Goal: Task Accomplishment & Management: Manage account settings

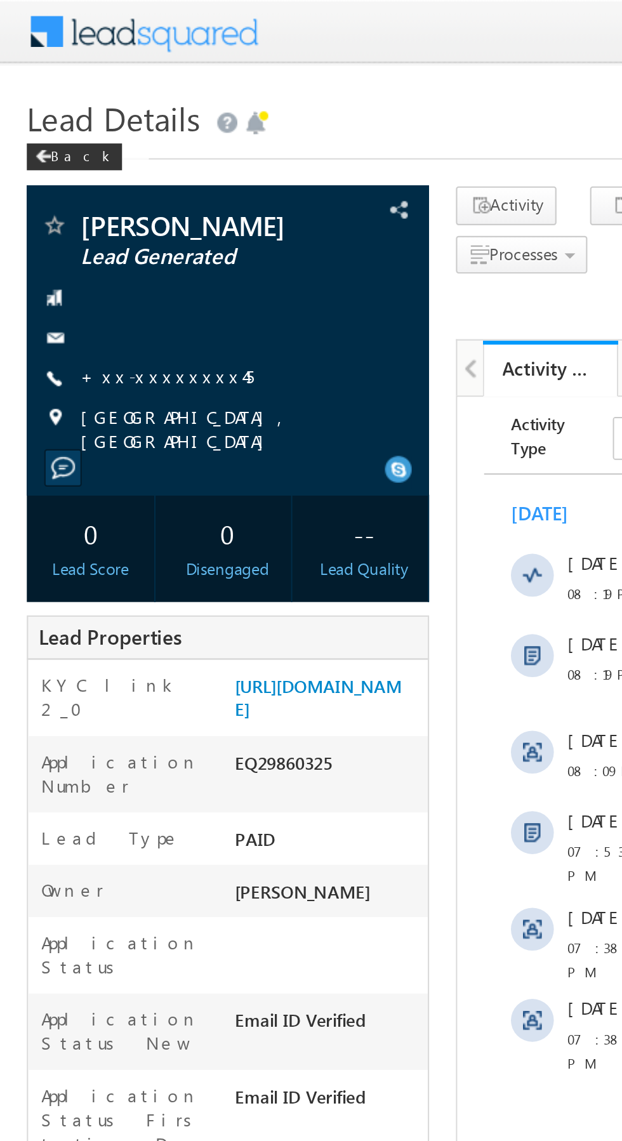
click at [74, 180] on link "+xx-xxxxxxxx45" at bounding box center [79, 178] width 82 height 11
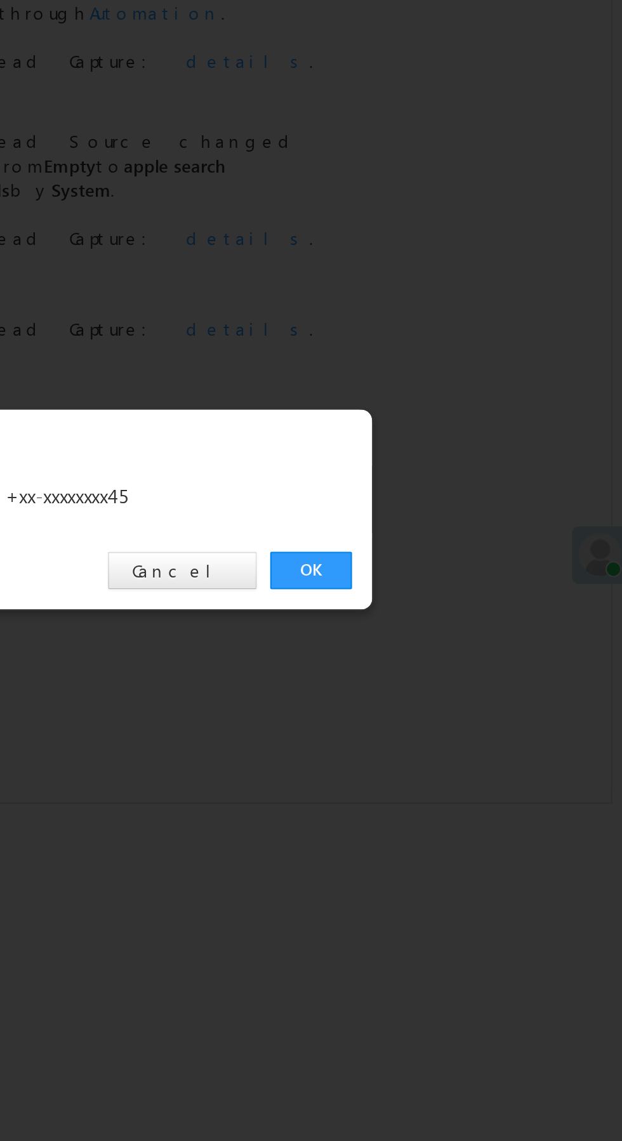
click at [465, 588] on link "OK" at bounding box center [466, 591] width 39 height 18
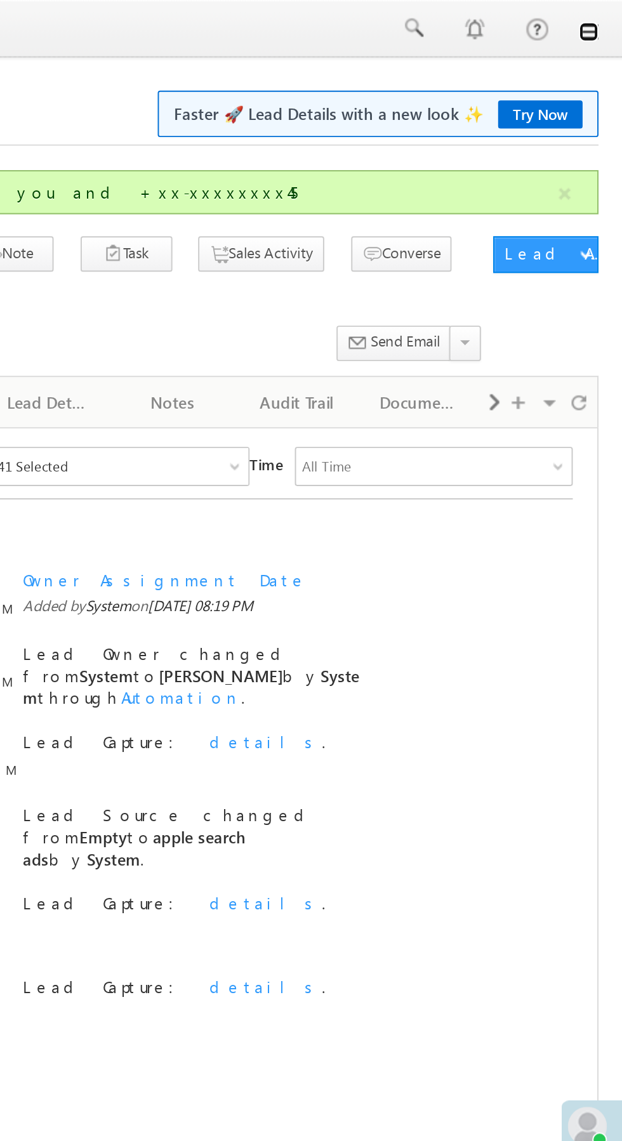
click at [605, 16] on link at bounding box center [604, 16] width 10 height 10
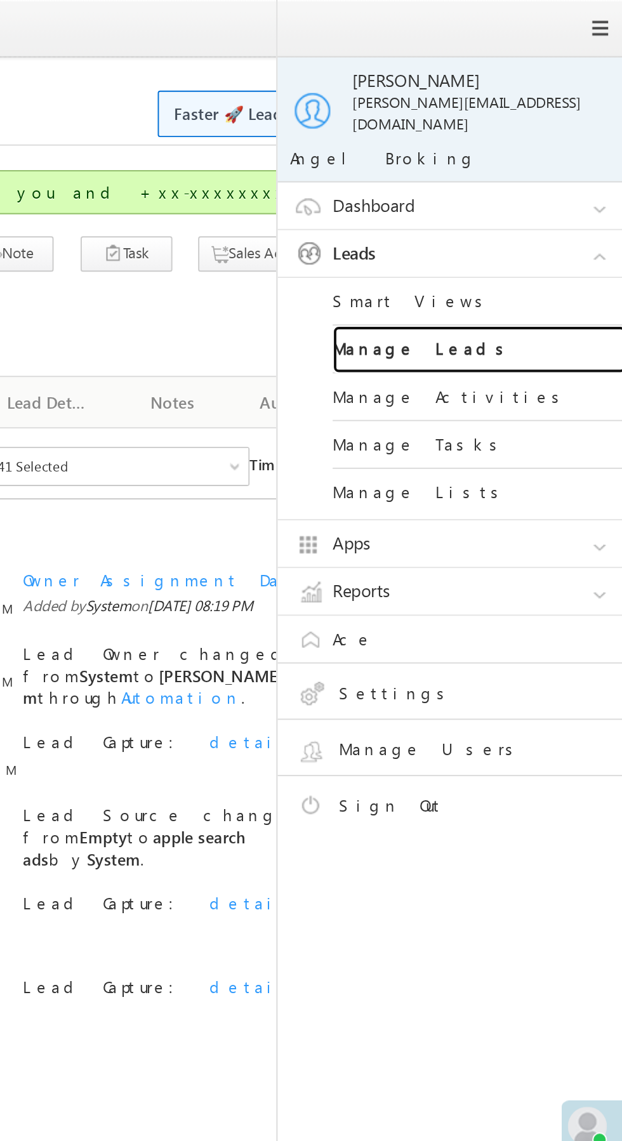
click at [552, 170] on link "Manage Leads" at bounding box center [547, 181] width 152 height 25
